Goal: Obtain resource: Obtain resource

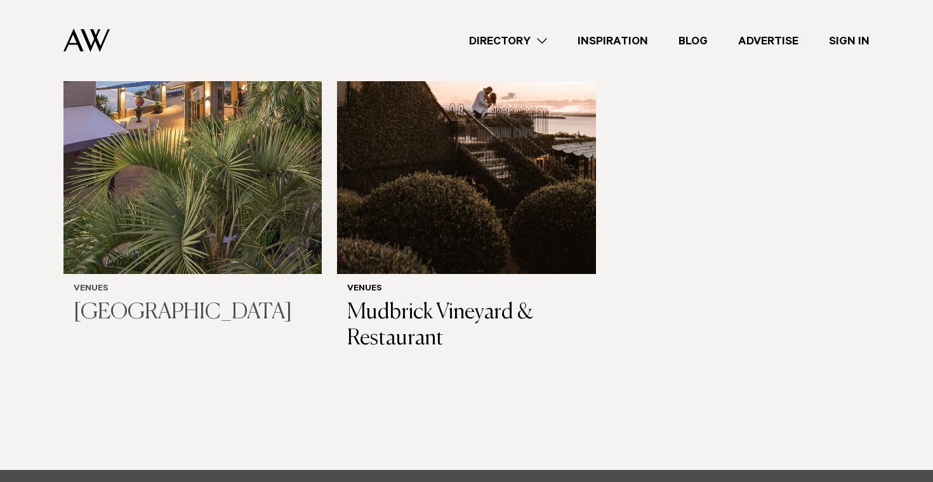
scroll to position [381, 0]
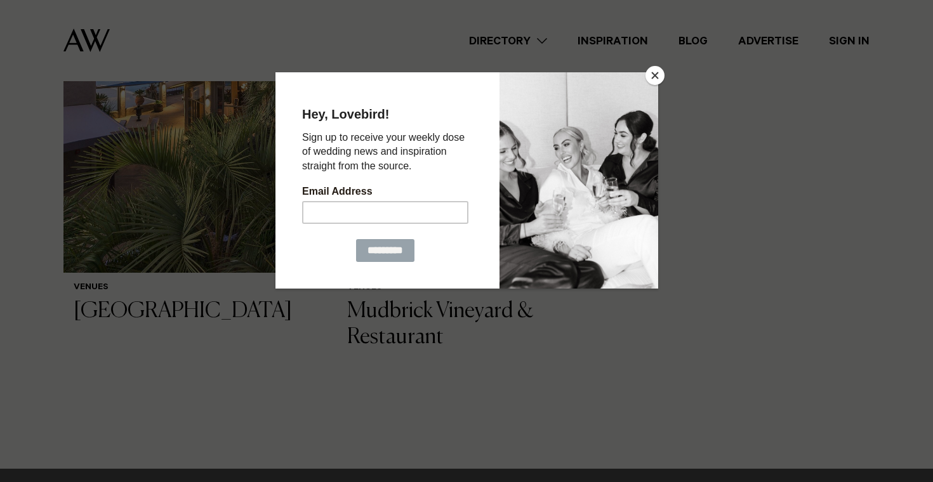
click at [658, 69] on button "Close" at bounding box center [654, 75] width 19 height 19
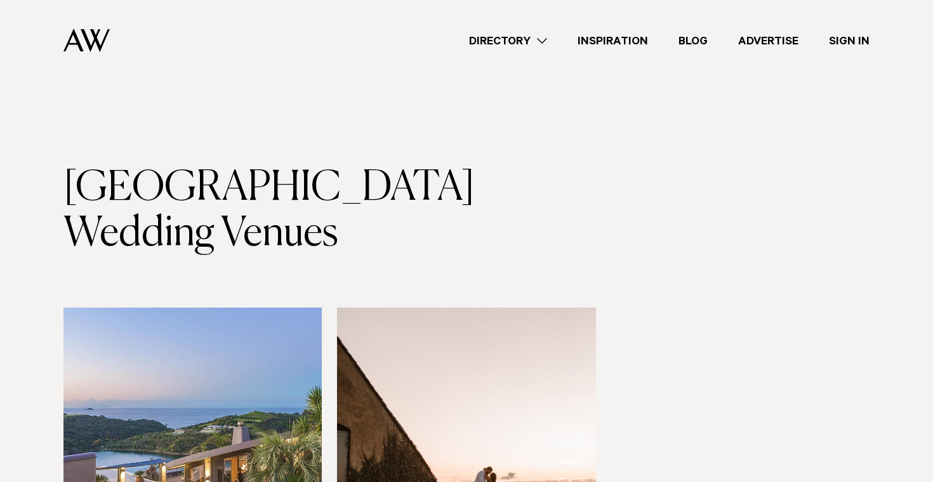
scroll to position [0, 0]
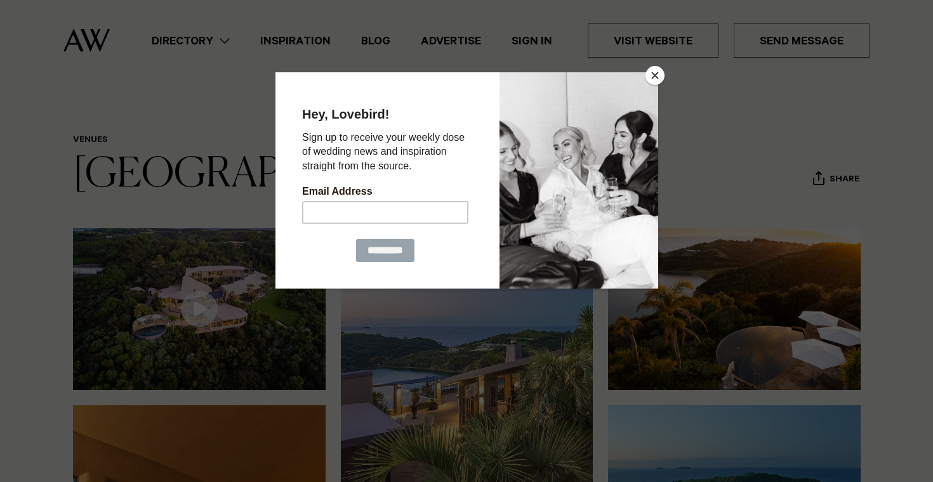
click at [652, 75] on button "Close" at bounding box center [654, 75] width 19 height 19
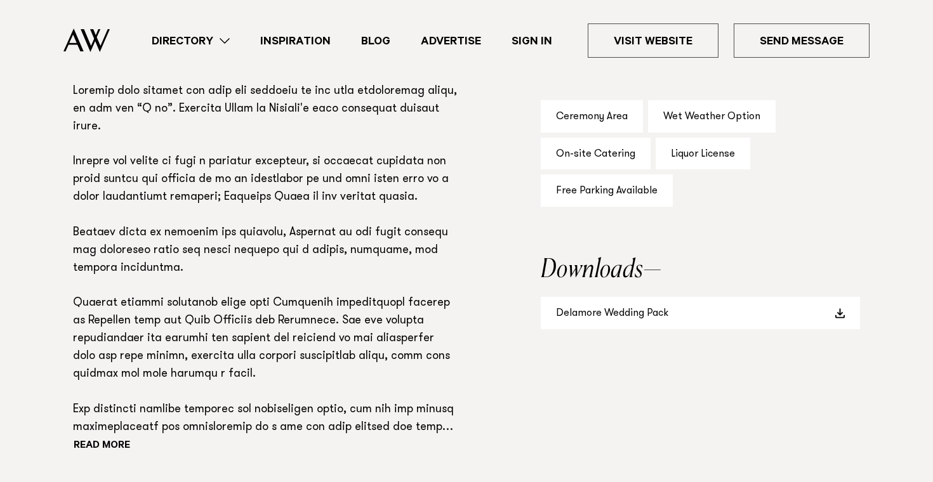
scroll to position [872, 0]
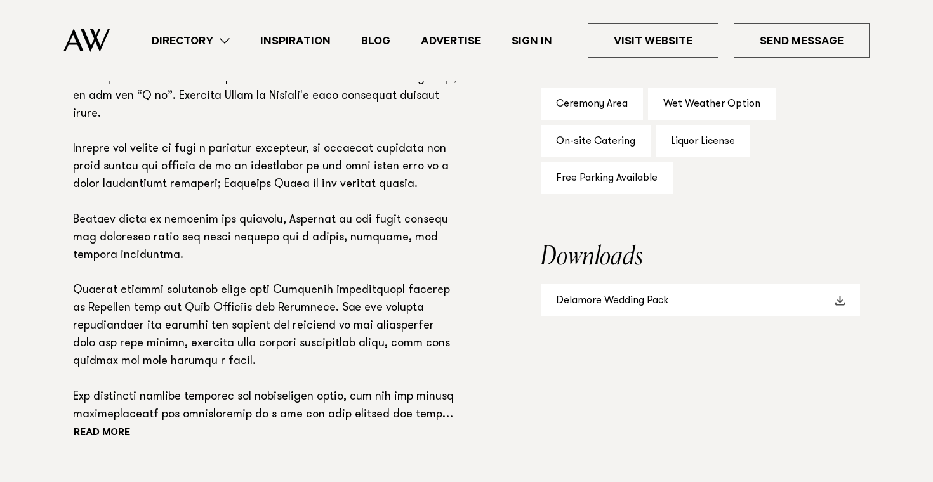
click at [685, 301] on link "Delamore Wedding Pack" at bounding box center [700, 300] width 319 height 32
click at [573, 284] on link "Delamore Wedding Pack" at bounding box center [700, 300] width 319 height 32
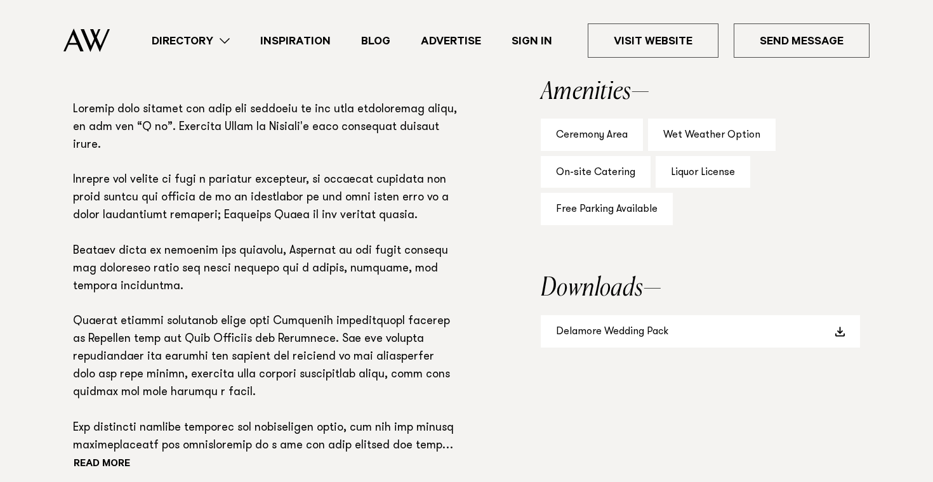
scroll to position [826, 0]
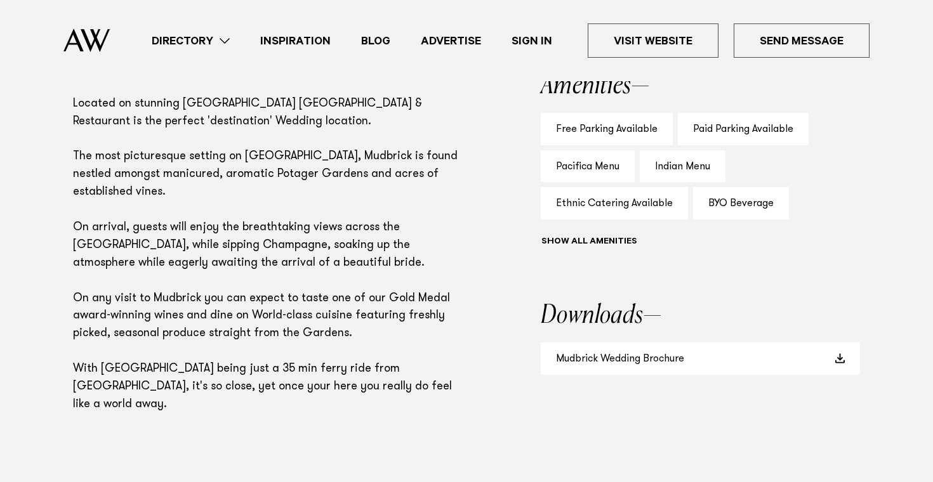
scroll to position [900, 0]
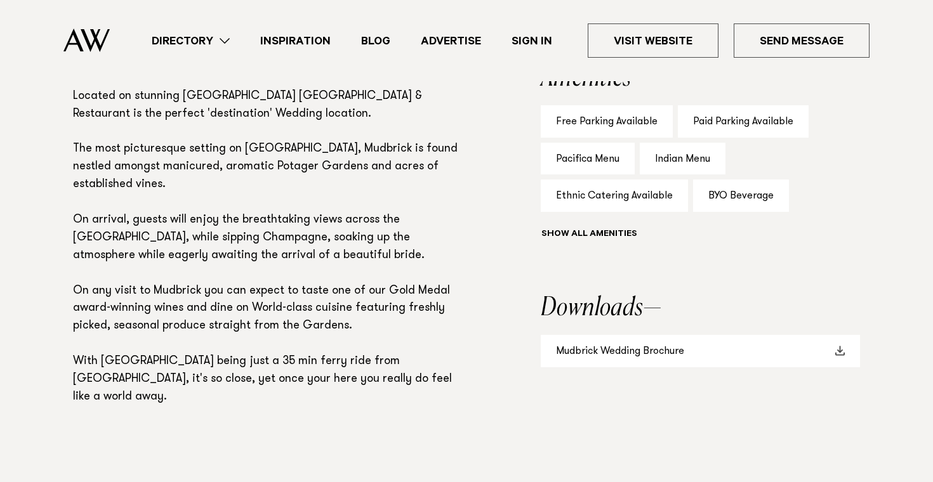
click at [577, 348] on link "Mudbrick Wedding Brochure" at bounding box center [700, 351] width 319 height 32
click at [607, 232] on div "Show all" at bounding box center [700, 236] width 319 height 18
click at [569, 230] on div "Show all" at bounding box center [700, 236] width 319 height 18
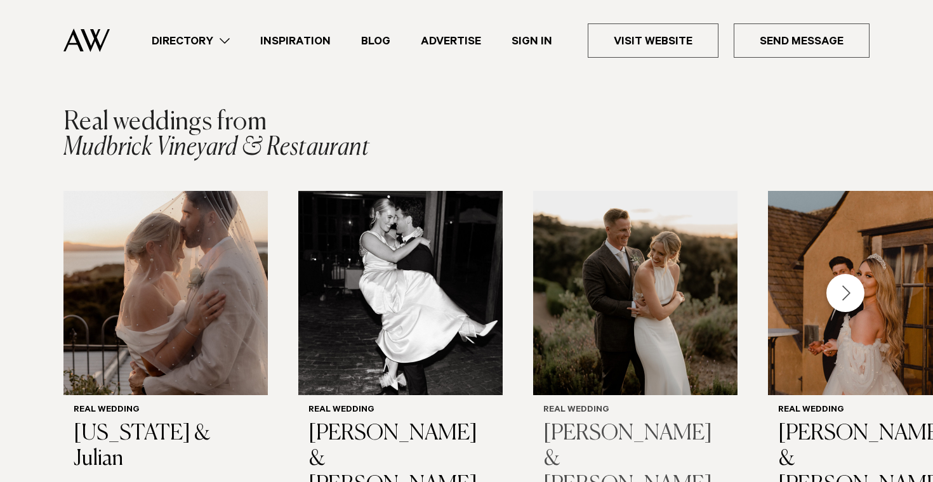
scroll to position [1778, 0]
